Goal: Transaction & Acquisition: Purchase product/service

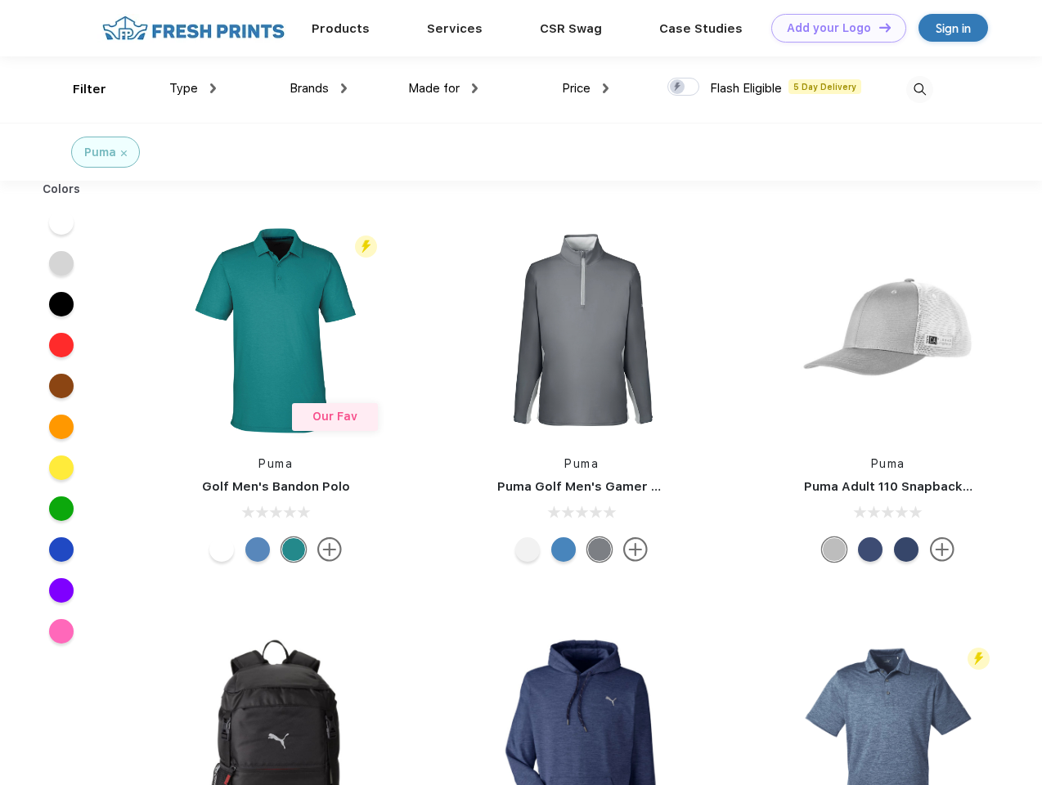
click at [833, 28] on link "Add your Logo Design Tool" at bounding box center [839, 28] width 135 height 29
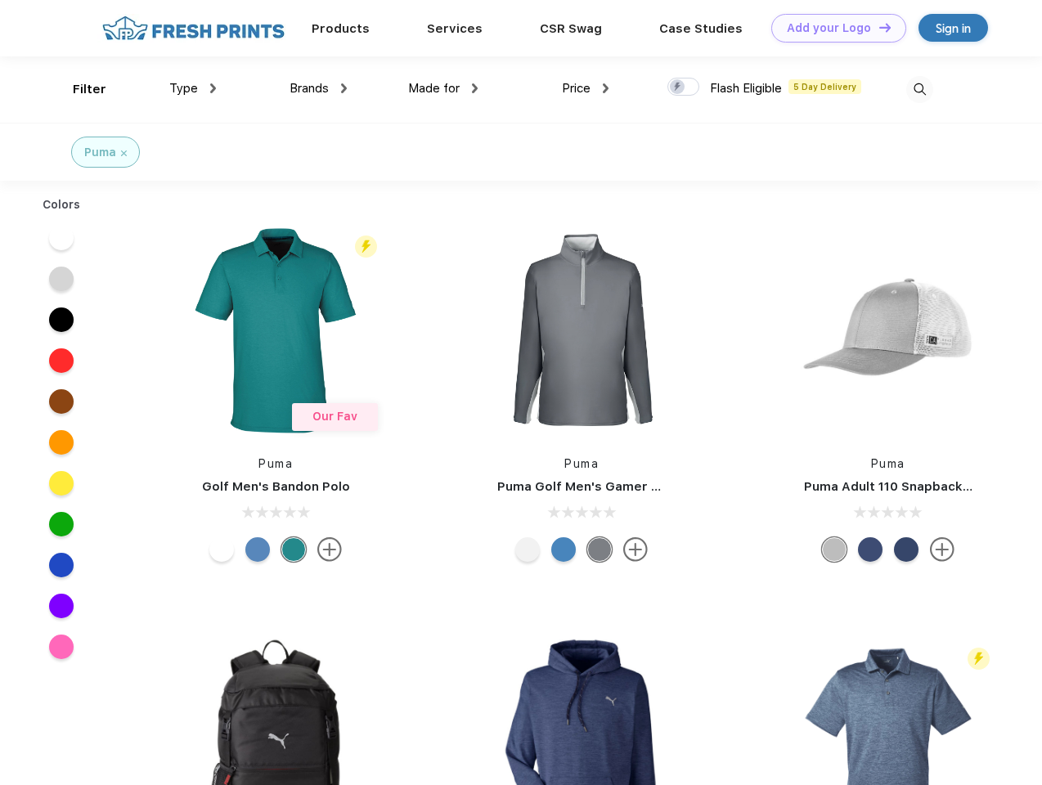
click at [0, 0] on div "Design Tool" at bounding box center [0, 0] width 0 height 0
click at [878, 27] on link "Add your Logo Design Tool" at bounding box center [839, 28] width 135 height 29
click at [79, 89] on div "Filter" at bounding box center [90, 89] width 34 height 19
click at [193, 88] on span "Type" at bounding box center [183, 88] width 29 height 15
click at [318, 88] on span "Brands" at bounding box center [309, 88] width 39 height 15
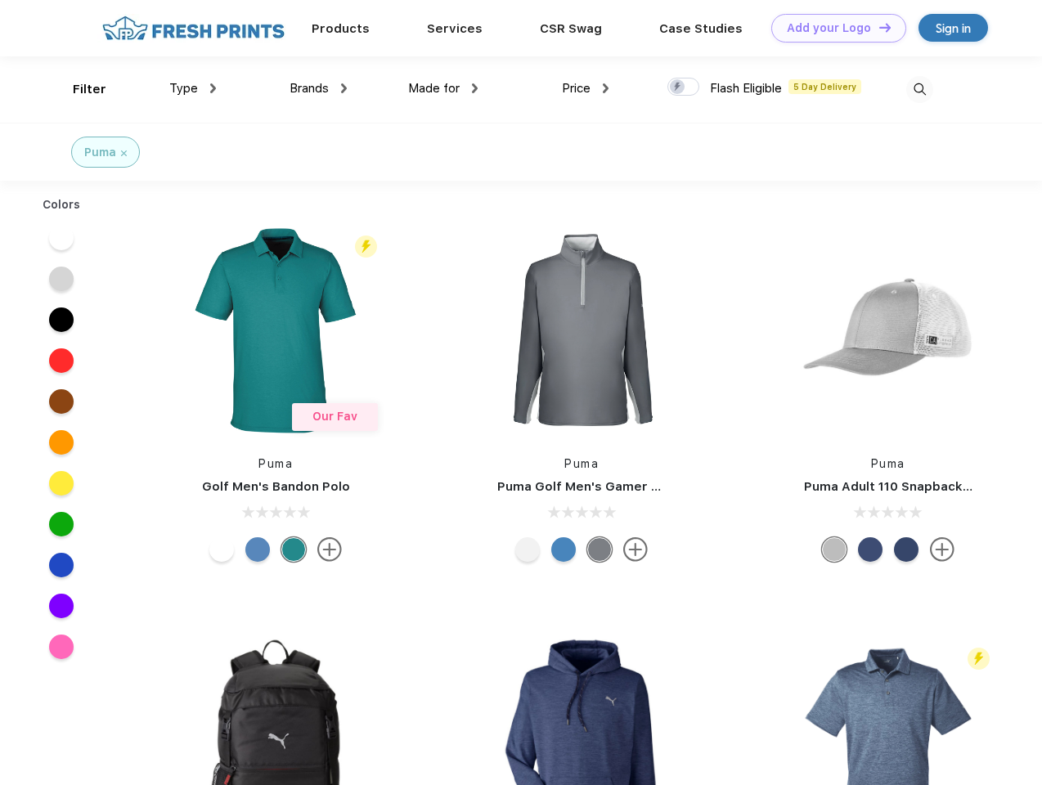
click at [443, 88] on span "Made for" at bounding box center [434, 88] width 52 height 15
click at [586, 88] on span "Price" at bounding box center [576, 88] width 29 height 15
click at [684, 88] on div at bounding box center [684, 87] width 32 height 18
click at [678, 88] on input "checkbox" at bounding box center [673, 82] width 11 height 11
click at [920, 89] on img at bounding box center [920, 89] width 27 height 27
